Goal: Check status

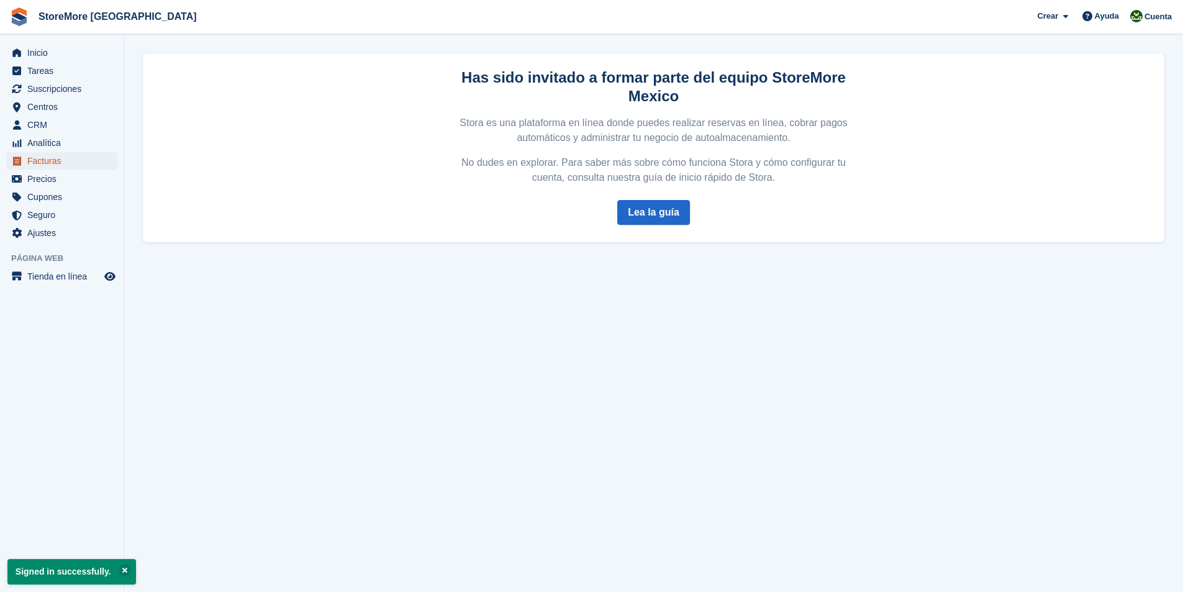
click at [44, 163] on span "Facturas" at bounding box center [64, 160] width 75 height 17
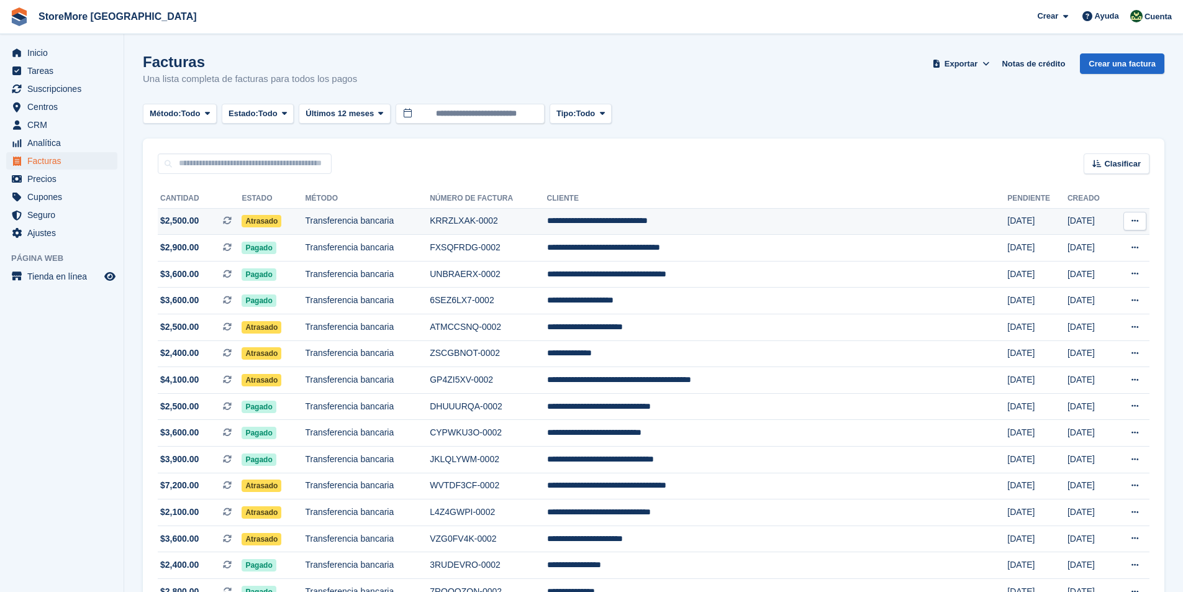
click at [271, 225] on span "Atrasado" at bounding box center [262, 221] width 40 height 12
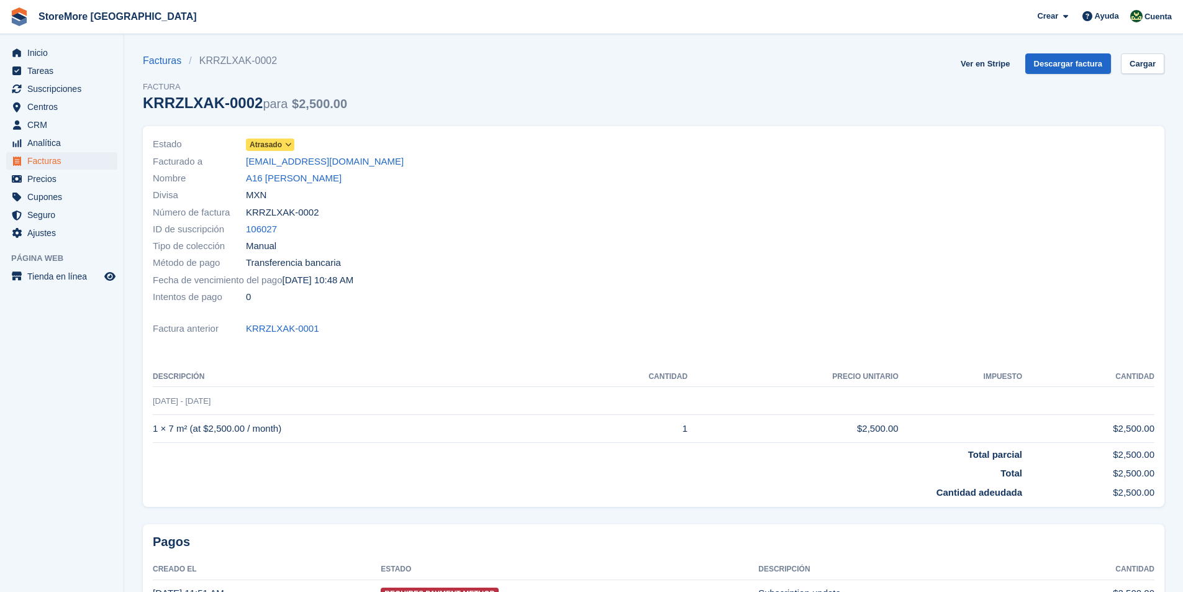
click at [288, 142] on icon at bounding box center [288, 144] width 7 height 7
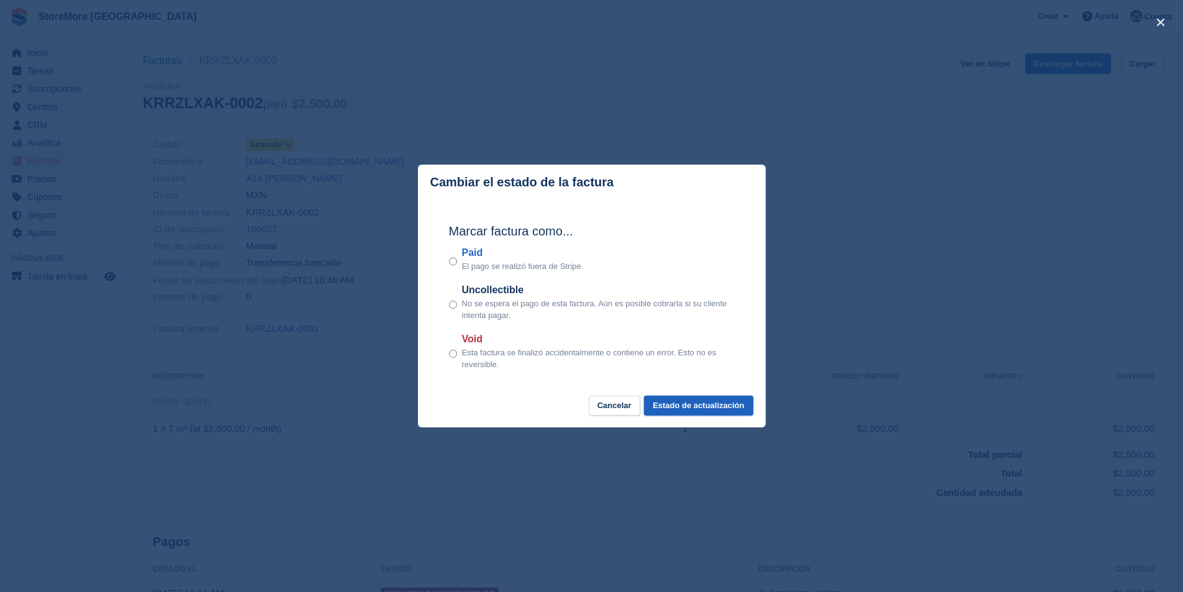
click at [699, 409] on button "Estado de actualización" at bounding box center [698, 406] width 109 height 20
